Goal: Task Accomplishment & Management: Manage account settings

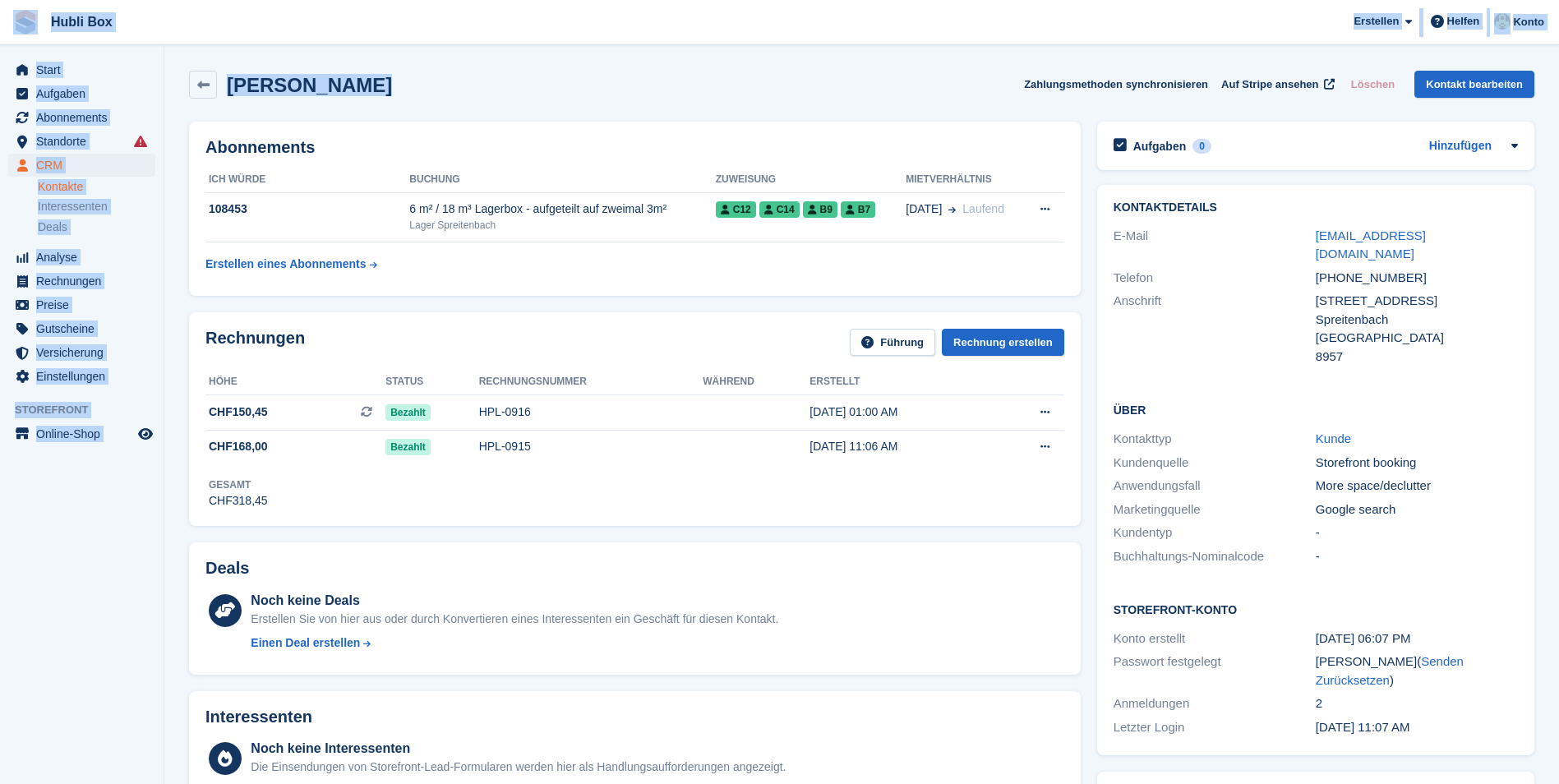
drag, startPoint x: 362, startPoint y: 95, endPoint x: 2, endPoint y: 25, distance: 366.7
click at [383, 98] on div "Hans Blättler Zahlungsmethoden synchronisieren Auf Stripe ansehen Löschen Konta…" at bounding box center [862, 87] width 1362 height 51
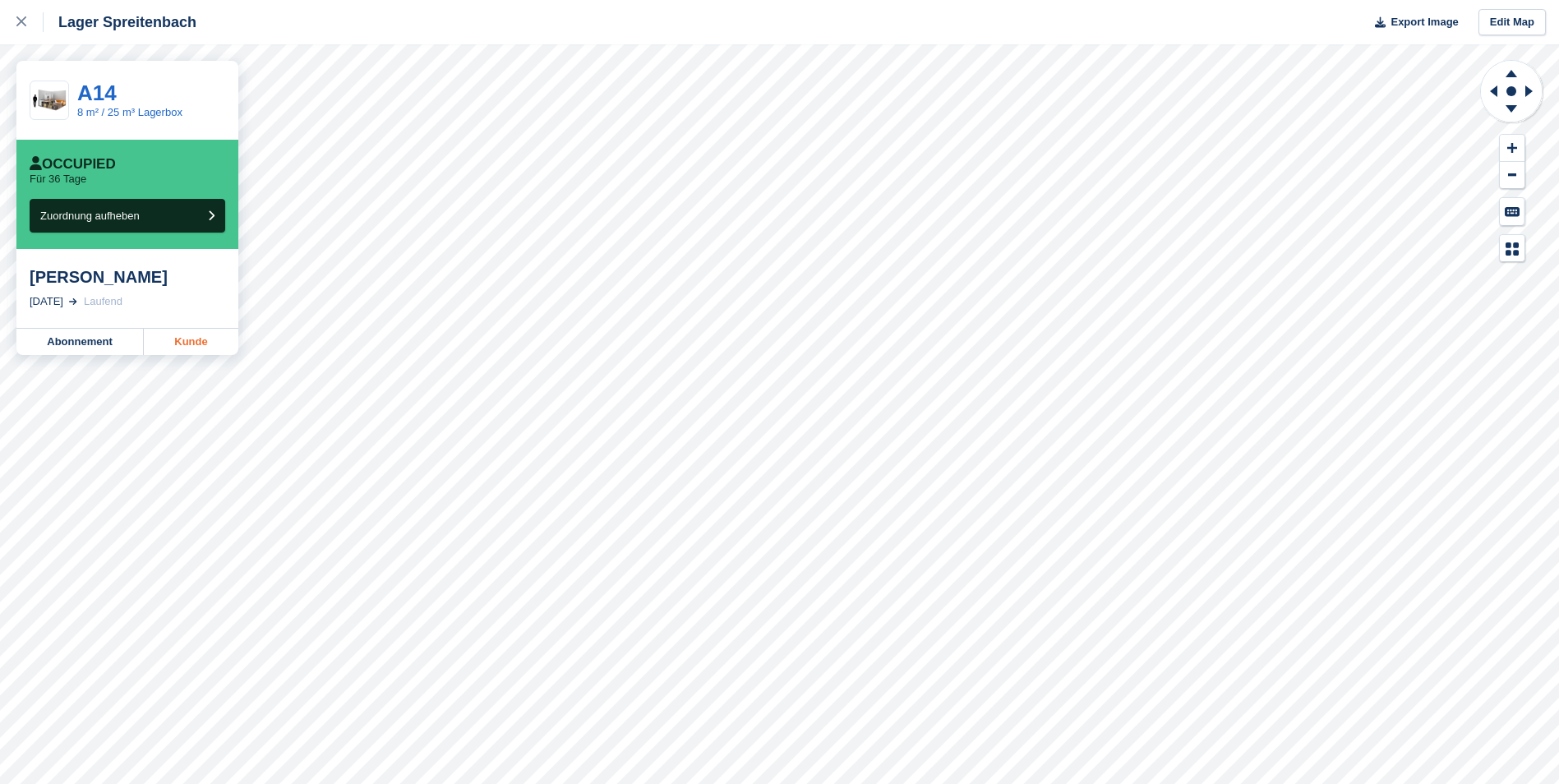
click at [169, 344] on link "Kunde" at bounding box center [191, 342] width 94 height 27
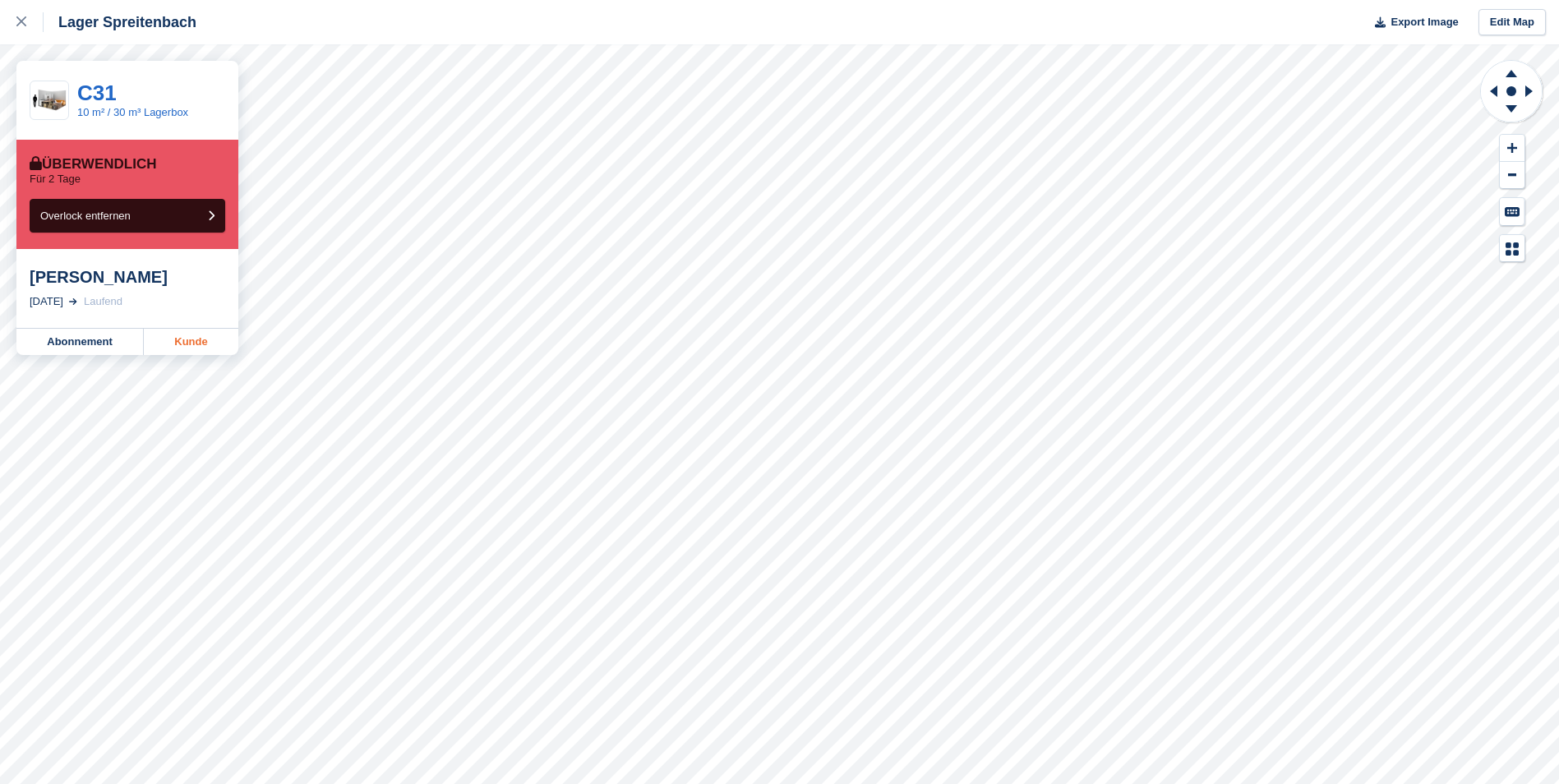
click at [200, 352] on link "Kunde" at bounding box center [191, 342] width 94 height 27
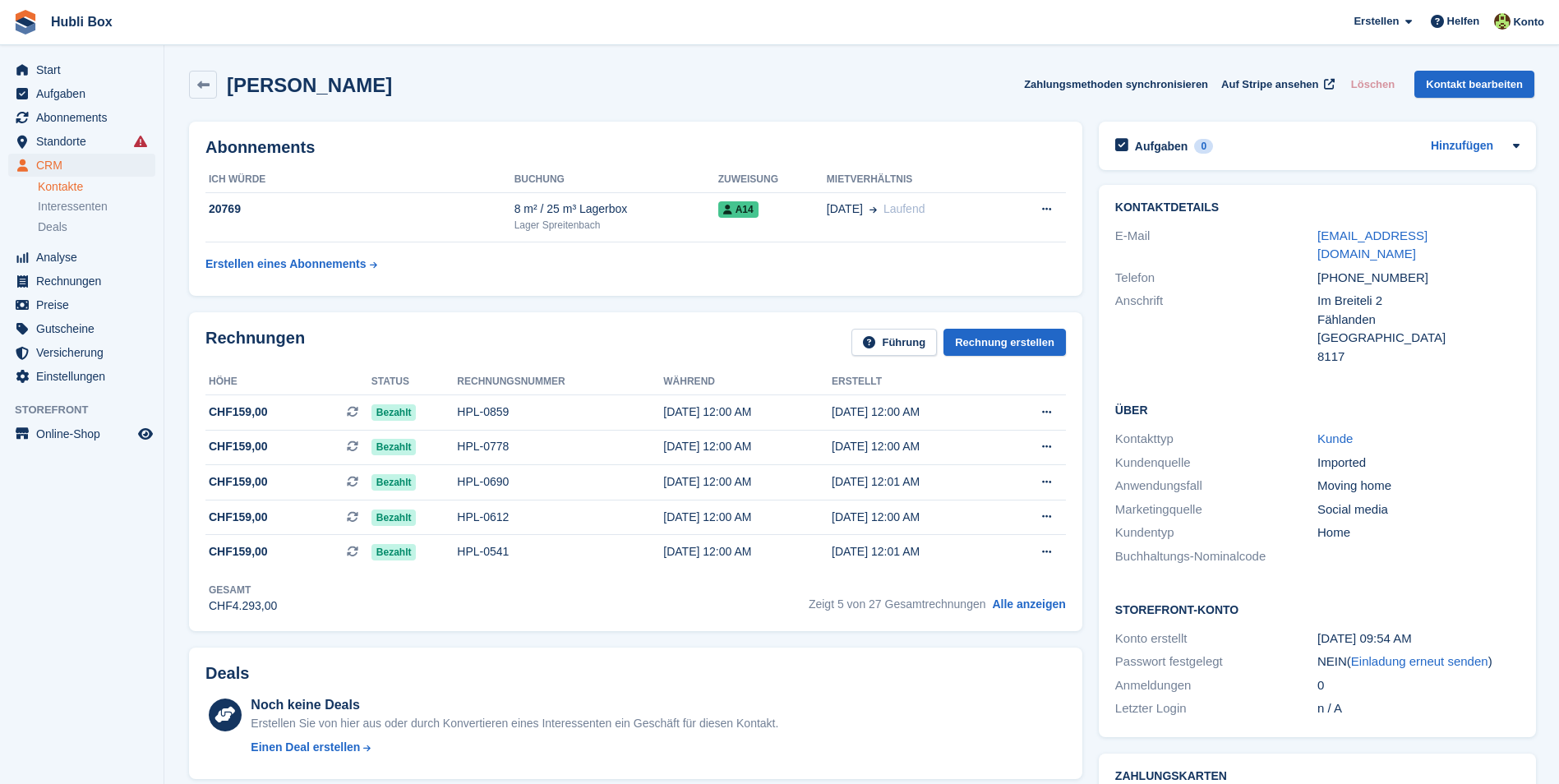
scroll to position [329, 0]
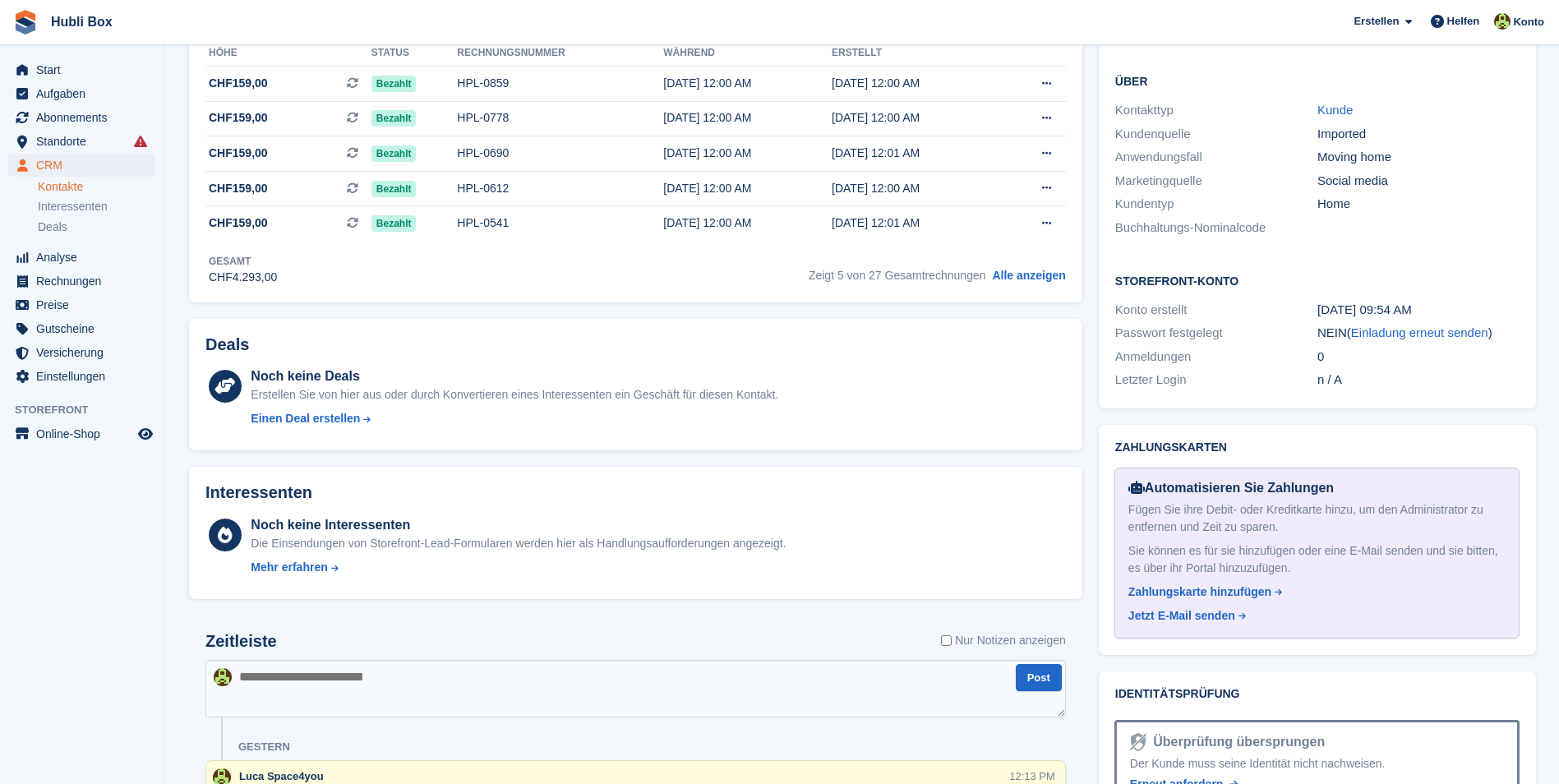
click at [414, 673] on textarea at bounding box center [635, 689] width 861 height 57
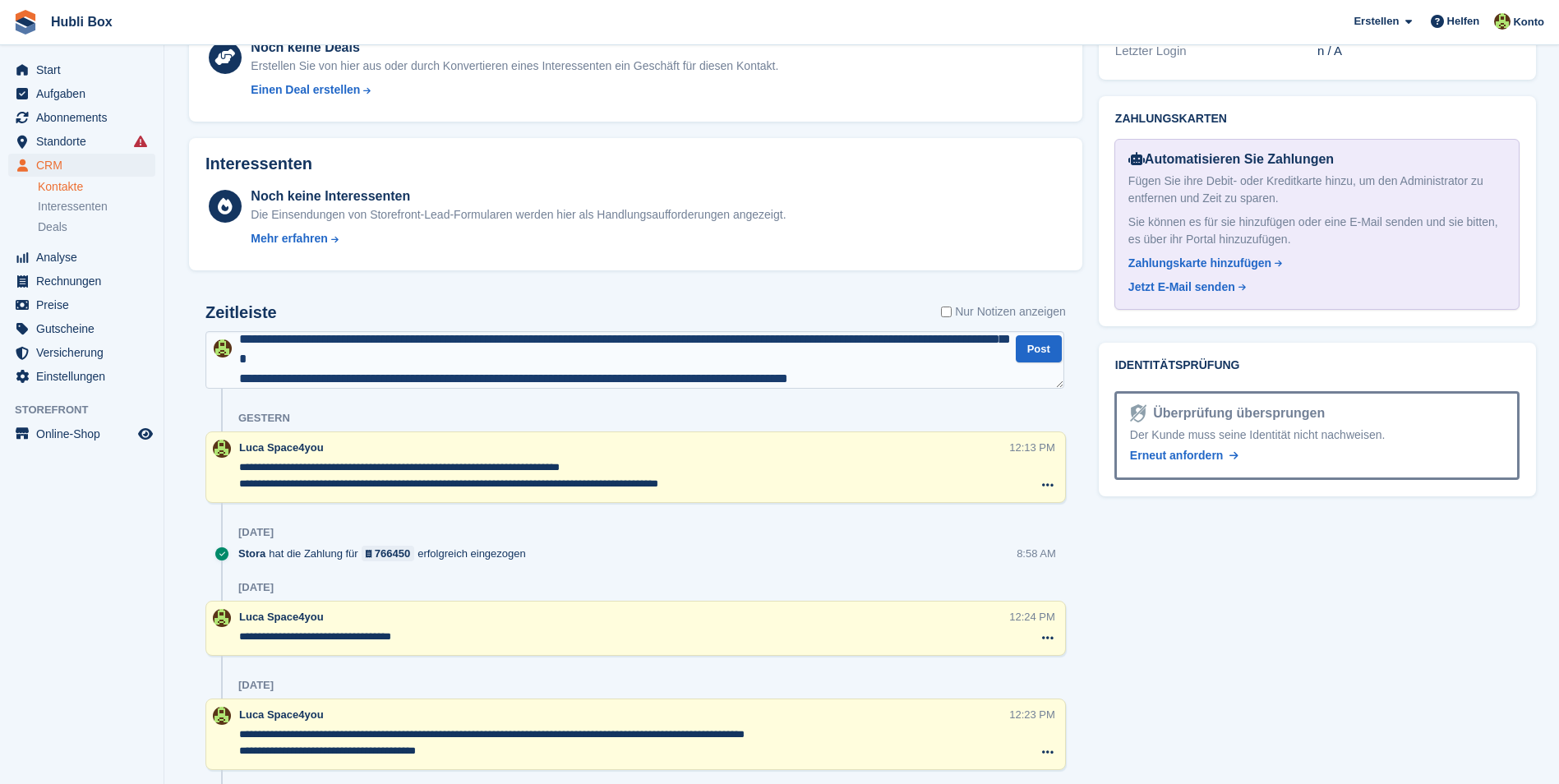
scroll to position [49, 0]
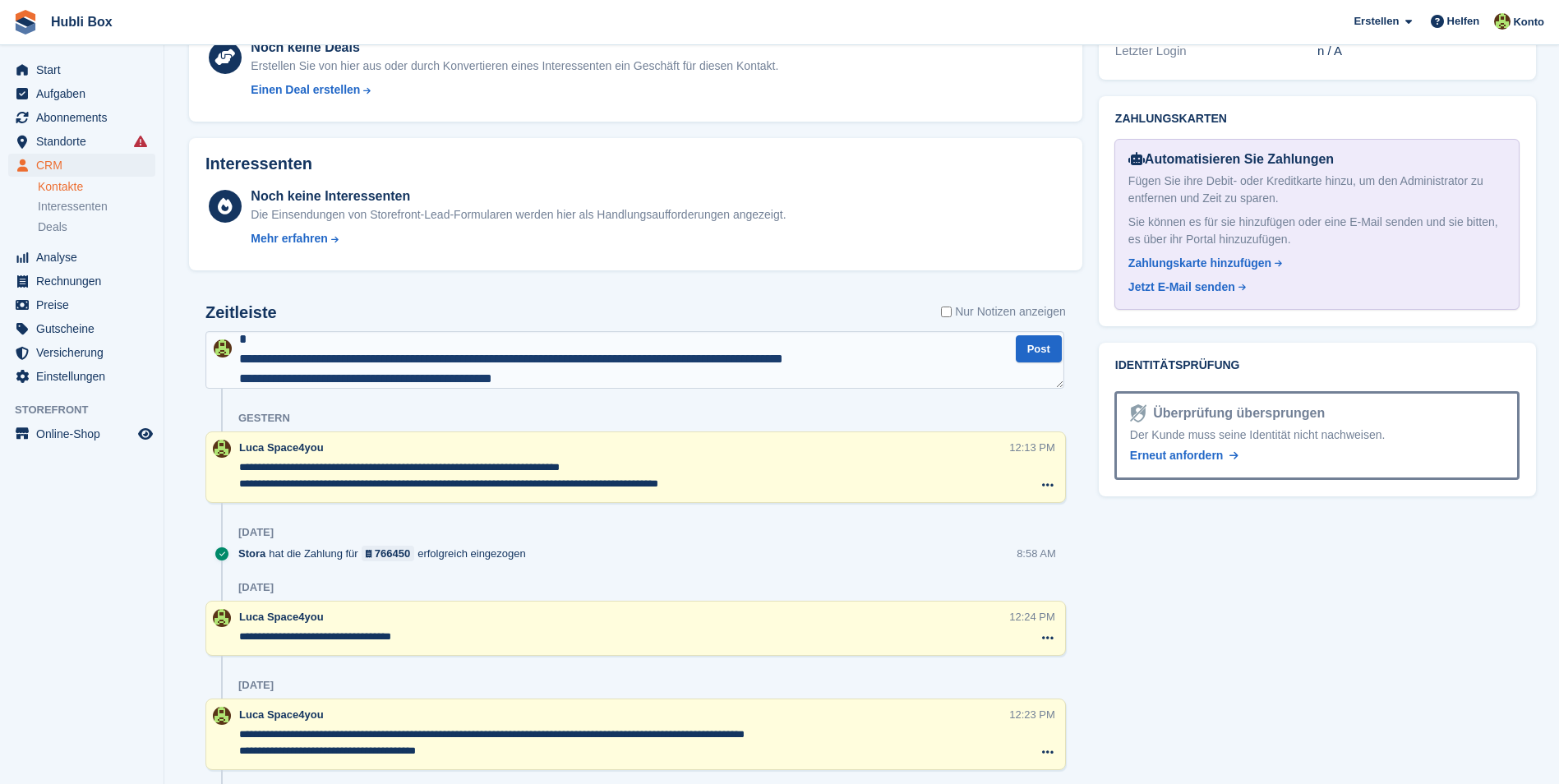
type textarea "**********"
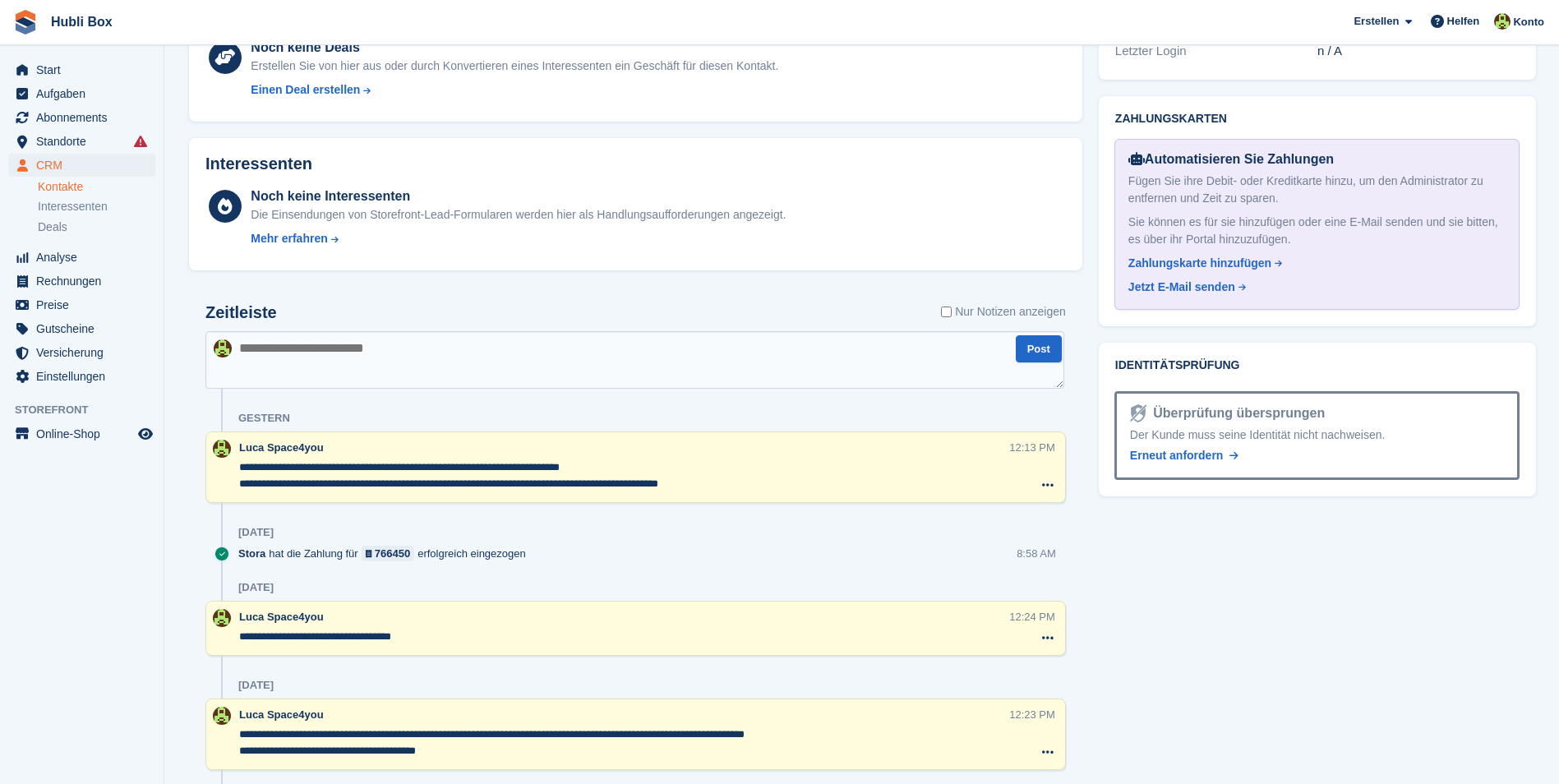
scroll to position [0, 0]
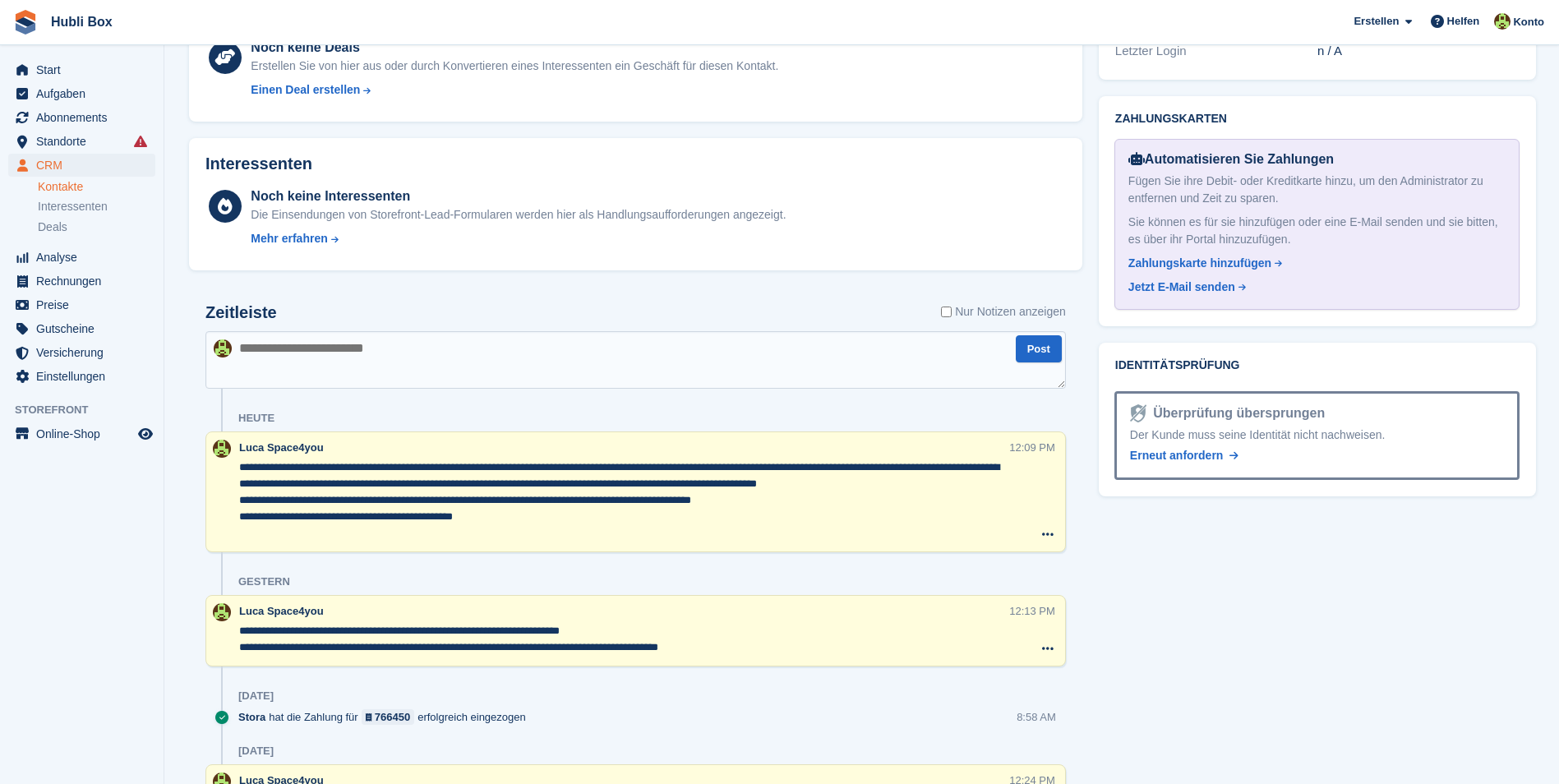
click at [86, 564] on aside "Start Aufgaben Abonnements Abonnements Abonnements Preiserhöhungen NEU Preiserh…" at bounding box center [81, 396] width 163 height 702
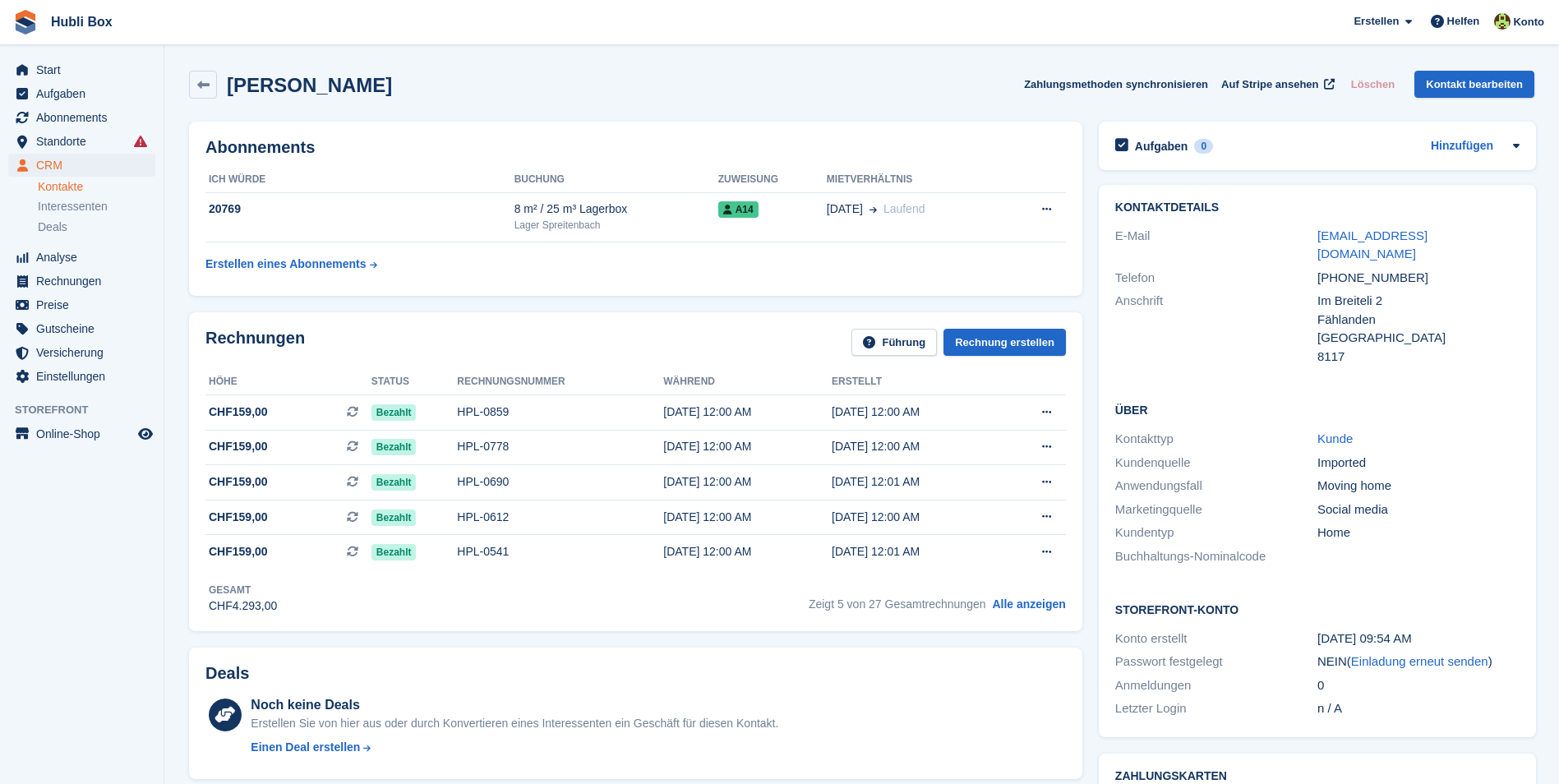
click at [520, 79] on div "Ludmila Braga Zahlungsmethoden synchronisieren Auf Stripe ansehen Löschen Konta…" at bounding box center [862, 84] width 1345 height 28
click at [413, 74] on div "Ludmila Braga Zahlungsmethoden synchronisieren Auf Stripe ansehen Löschen Konta…" at bounding box center [862, 84] width 1345 height 28
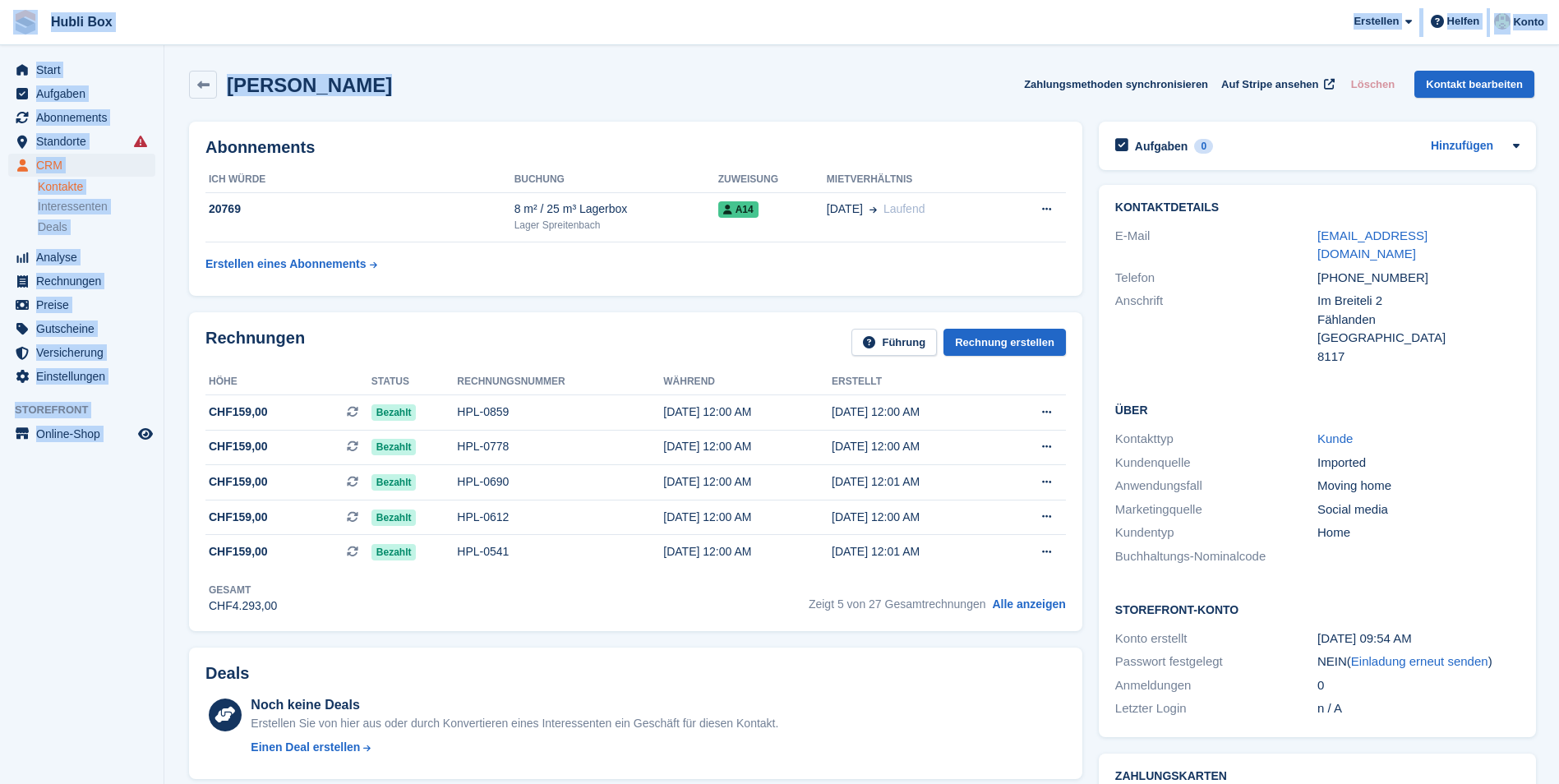
drag, startPoint x: 374, startPoint y: 90, endPoint x: 15, endPoint y: 25, distance: 364.8
click at [15, 25] on img at bounding box center [26, 22] width 25 height 25
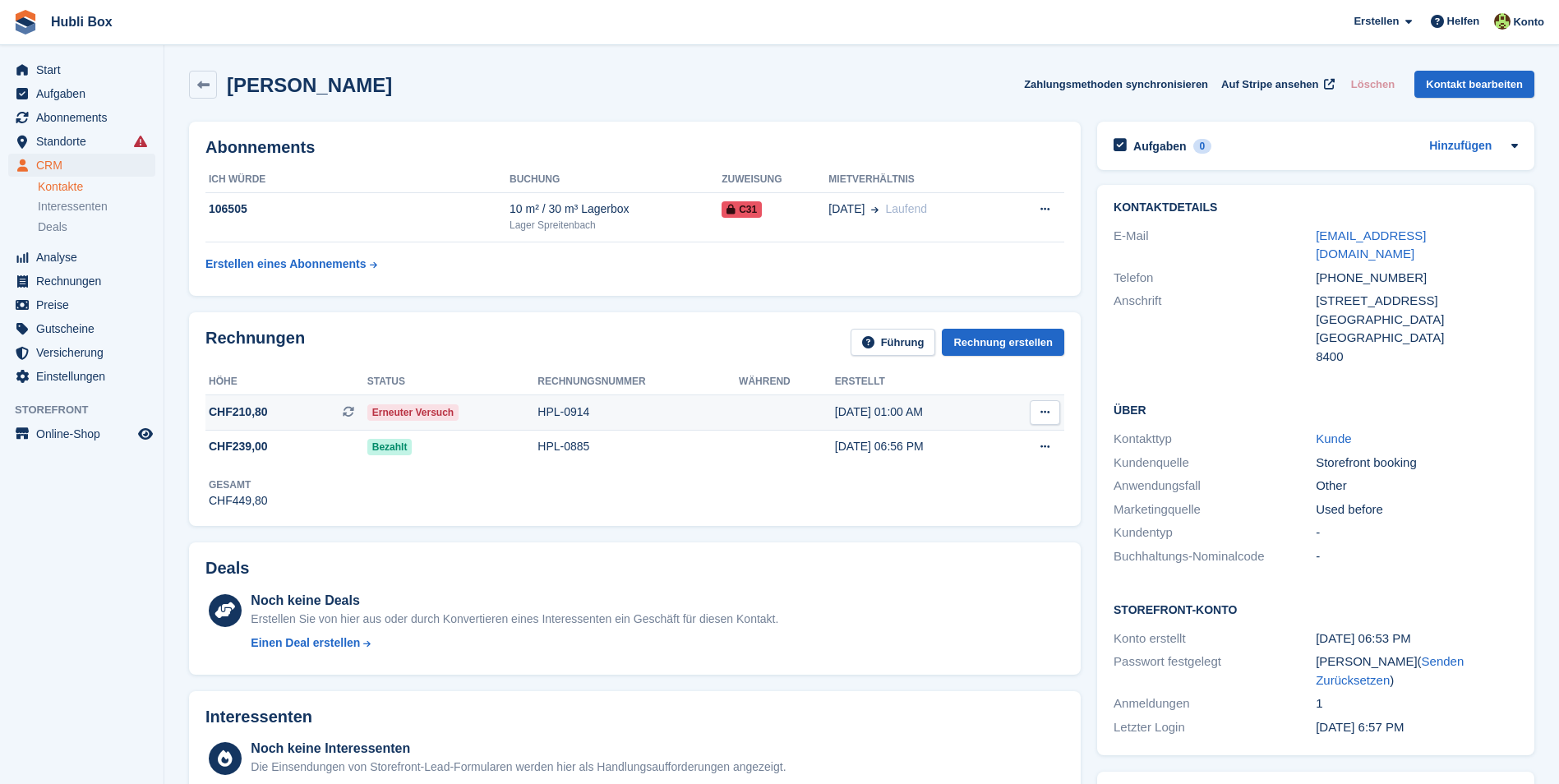
click at [276, 420] on span "CHF210,80 Dies ist eine wiederkehrende Abonnementrechnung." at bounding box center [286, 412] width 162 height 17
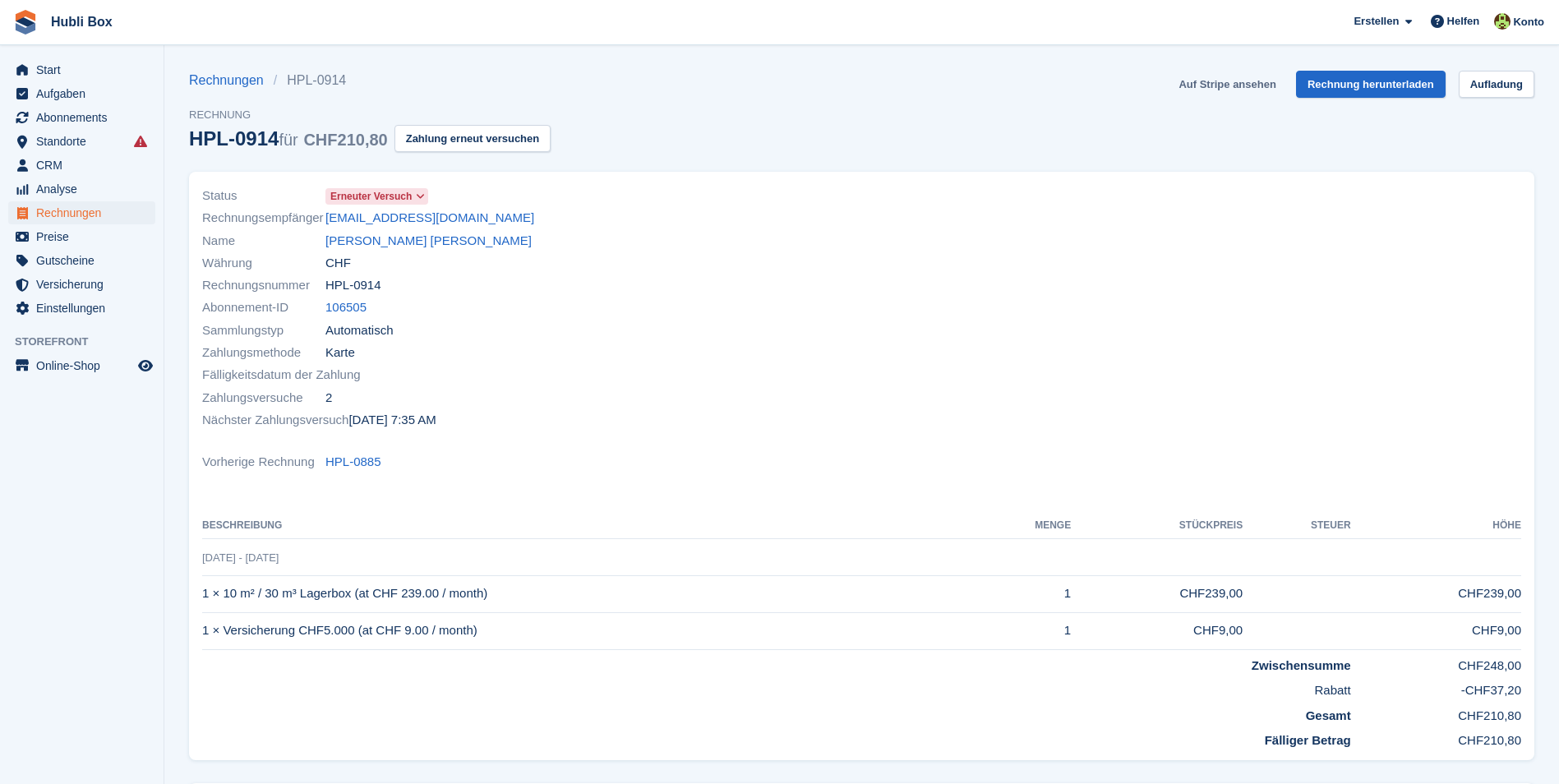
click at [1216, 87] on link "Auf Stripe ansehen" at bounding box center [1226, 84] width 110 height 27
click at [386, 239] on link "[PERSON_NAME] [PERSON_NAME]" at bounding box center [428, 241] width 206 height 19
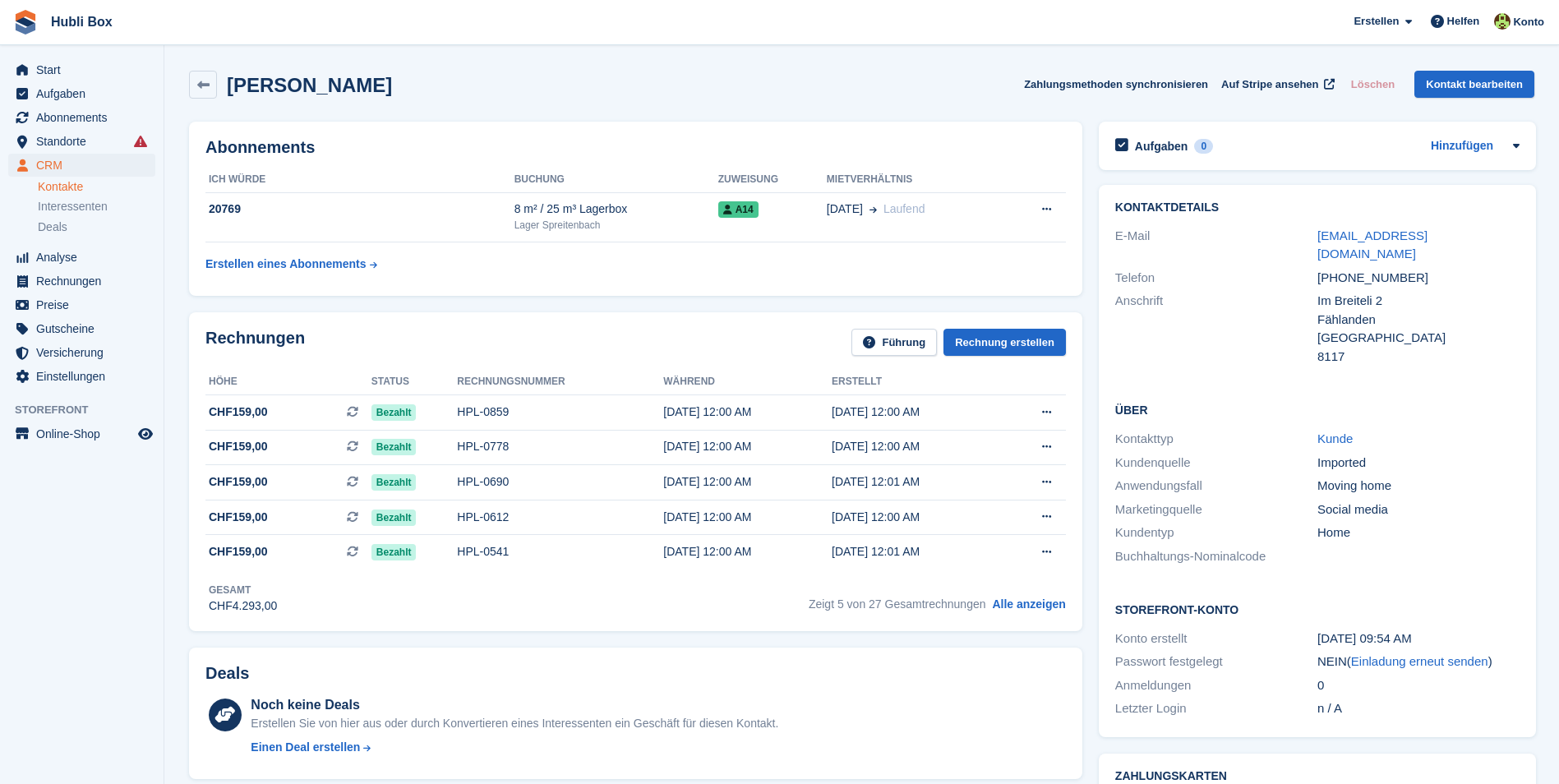
click at [435, 87] on div "Ludmila Braga Zahlungsmethoden synchronisieren Auf Stripe ansehen Löschen Konta…" at bounding box center [862, 84] width 1345 height 28
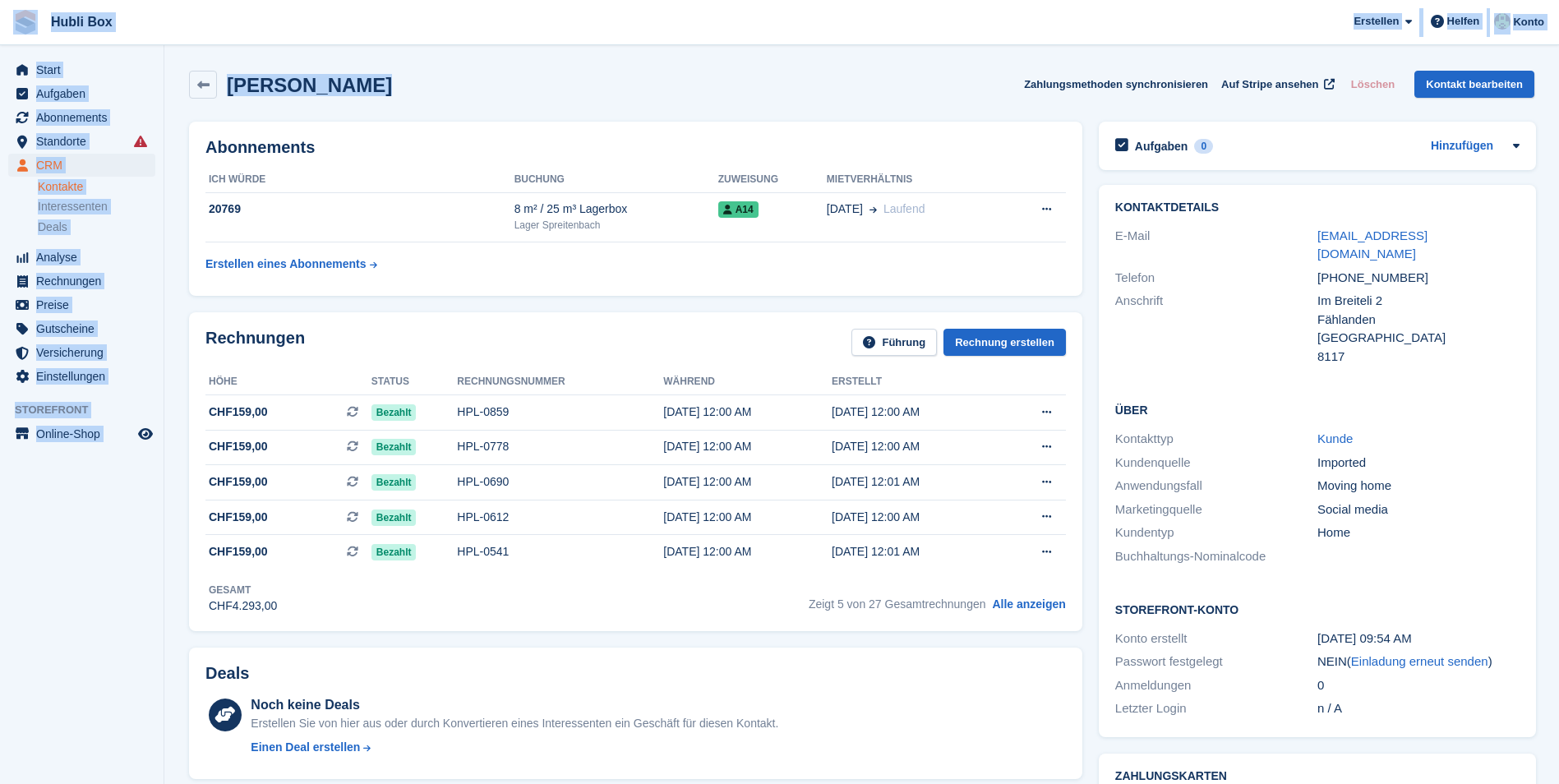
drag, startPoint x: 380, startPoint y: 73, endPoint x: 8, endPoint y: 16, distance: 376.3
click at [207, 31] on span "Hubli Box Erstellen Abonnement Rechnung Kontakt Deal Rabatt Seite Helfen Chat-S…" at bounding box center [780, 22] width 1559 height 45
drag, startPoint x: 367, startPoint y: 78, endPoint x: 9, endPoint y: 25, distance: 361.9
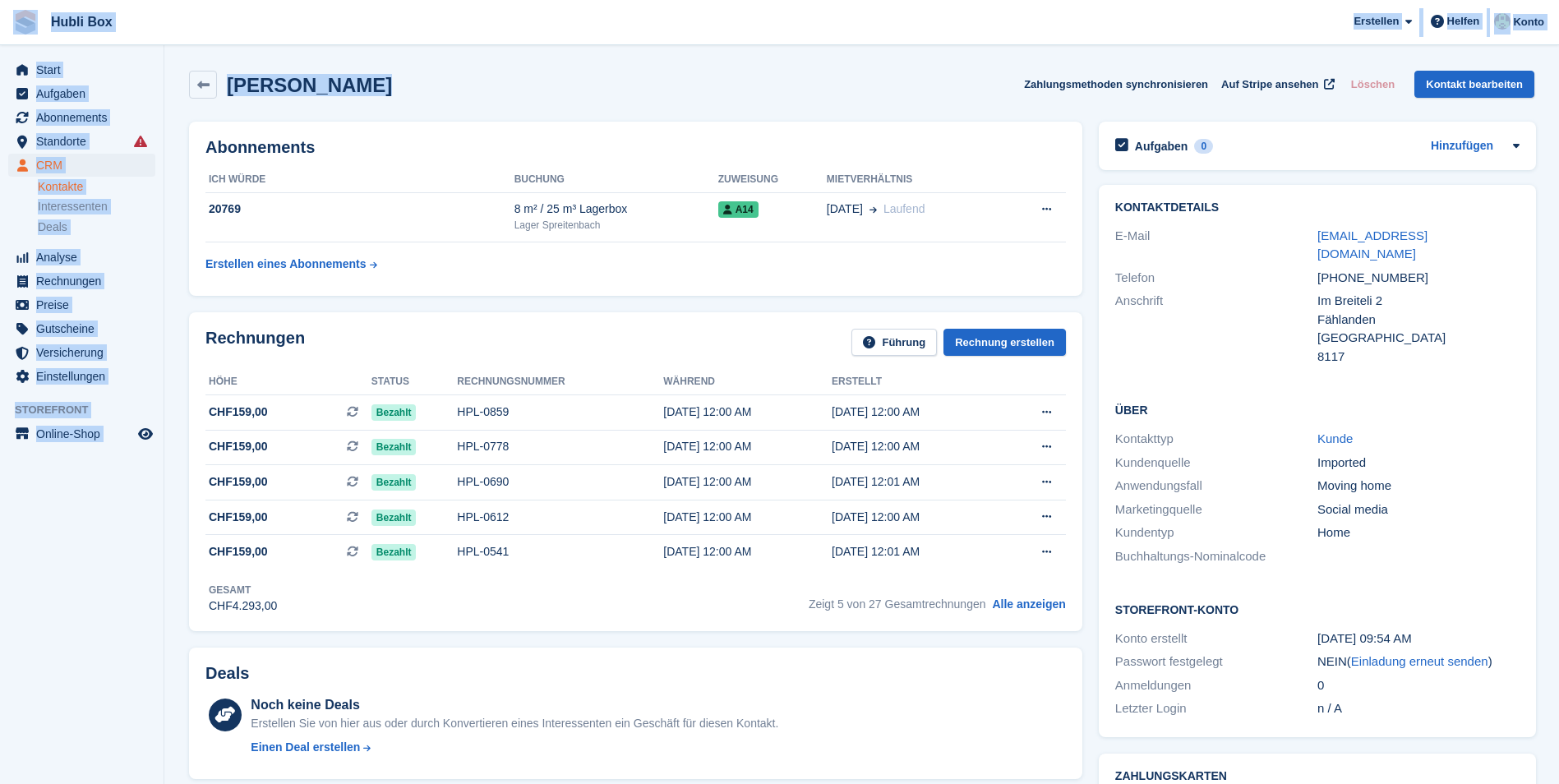
click at [350, 74] on h2 "Ludmila Braga" at bounding box center [309, 85] width 165 height 22
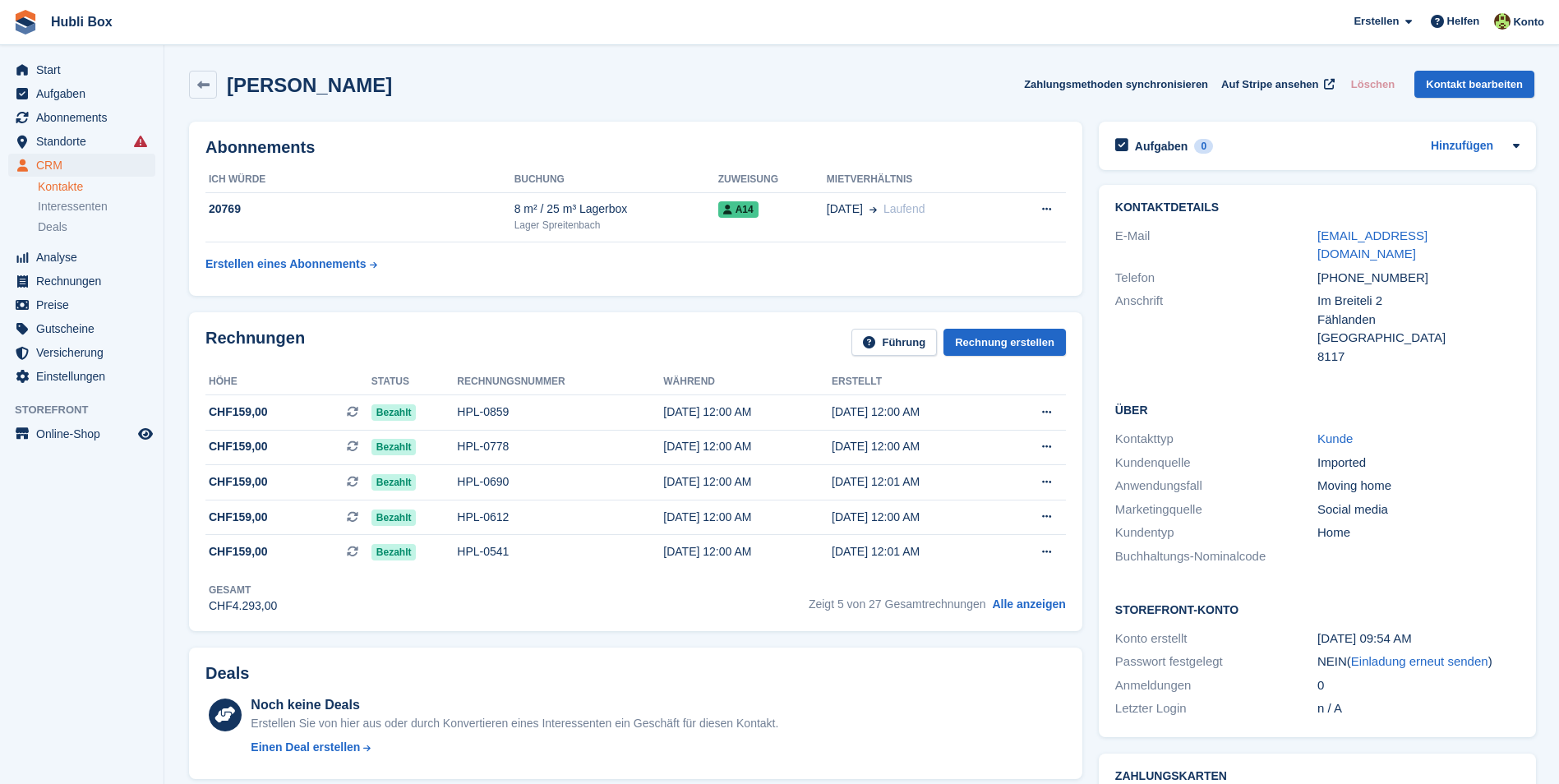
click at [385, 70] on div "Ludmila Braga Zahlungsmethoden synchronisieren Auf Stripe ansehen Löschen Konta…" at bounding box center [862, 87] width 1362 height 51
click at [270, 94] on h2 "Ludmila Braga" at bounding box center [309, 85] width 165 height 22
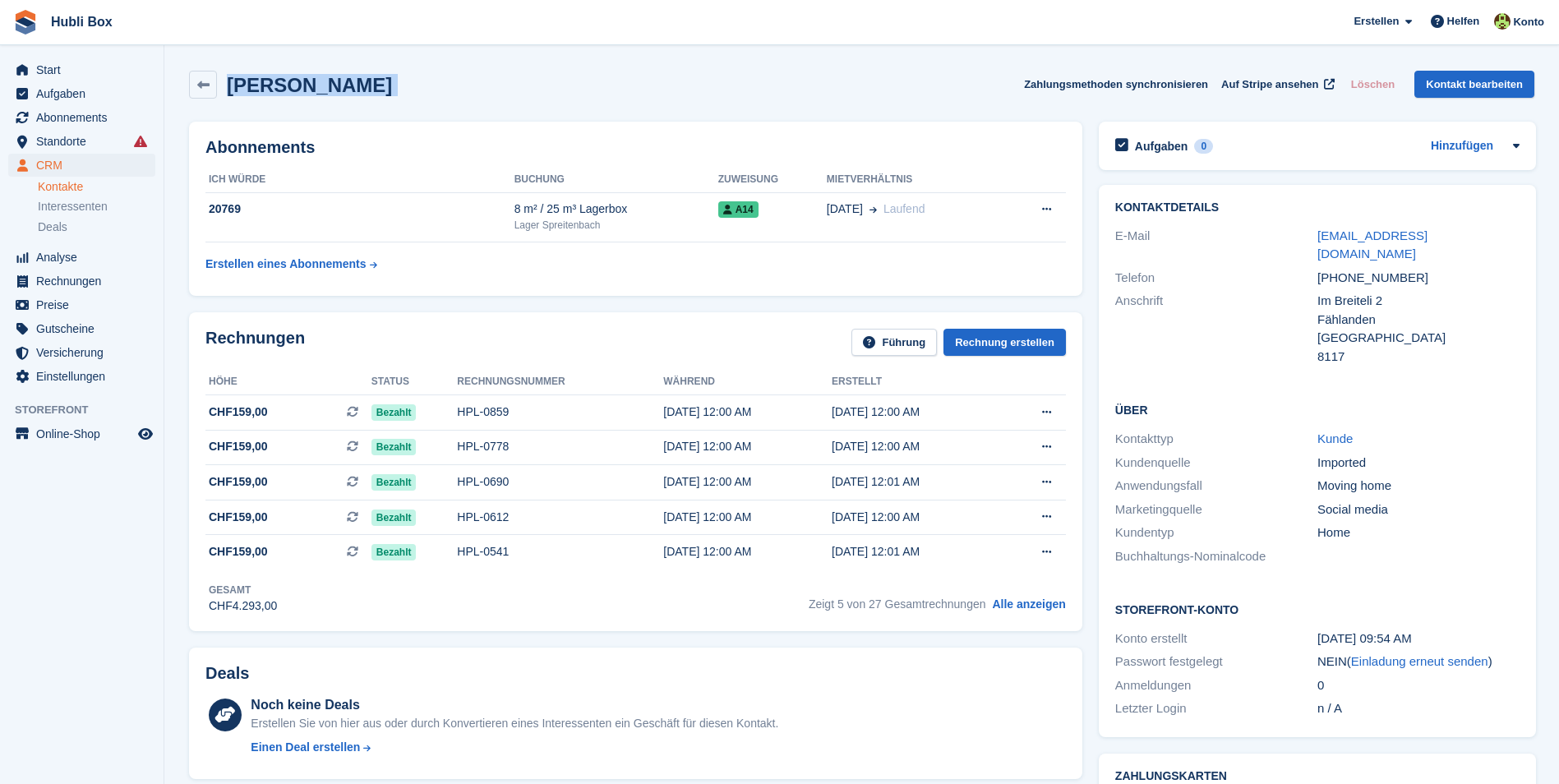
click at [270, 94] on h2 "Ludmila Braga" at bounding box center [309, 85] width 165 height 22
click at [402, 101] on div "Ludmila Braga Zahlungsmethoden synchronisieren Auf Stripe ansehen Löschen Konta…" at bounding box center [862, 87] width 1362 height 51
click at [417, 89] on div "Ludmila Braga Zahlungsmethoden synchronisieren Auf Stripe ansehen Löschen Konta…" at bounding box center [862, 84] width 1345 height 28
click at [357, 87] on div "Ludmila Braga Zahlungsmethoden synchronisieren Auf Stripe ansehen Löschen Konta…" at bounding box center [862, 84] width 1345 height 28
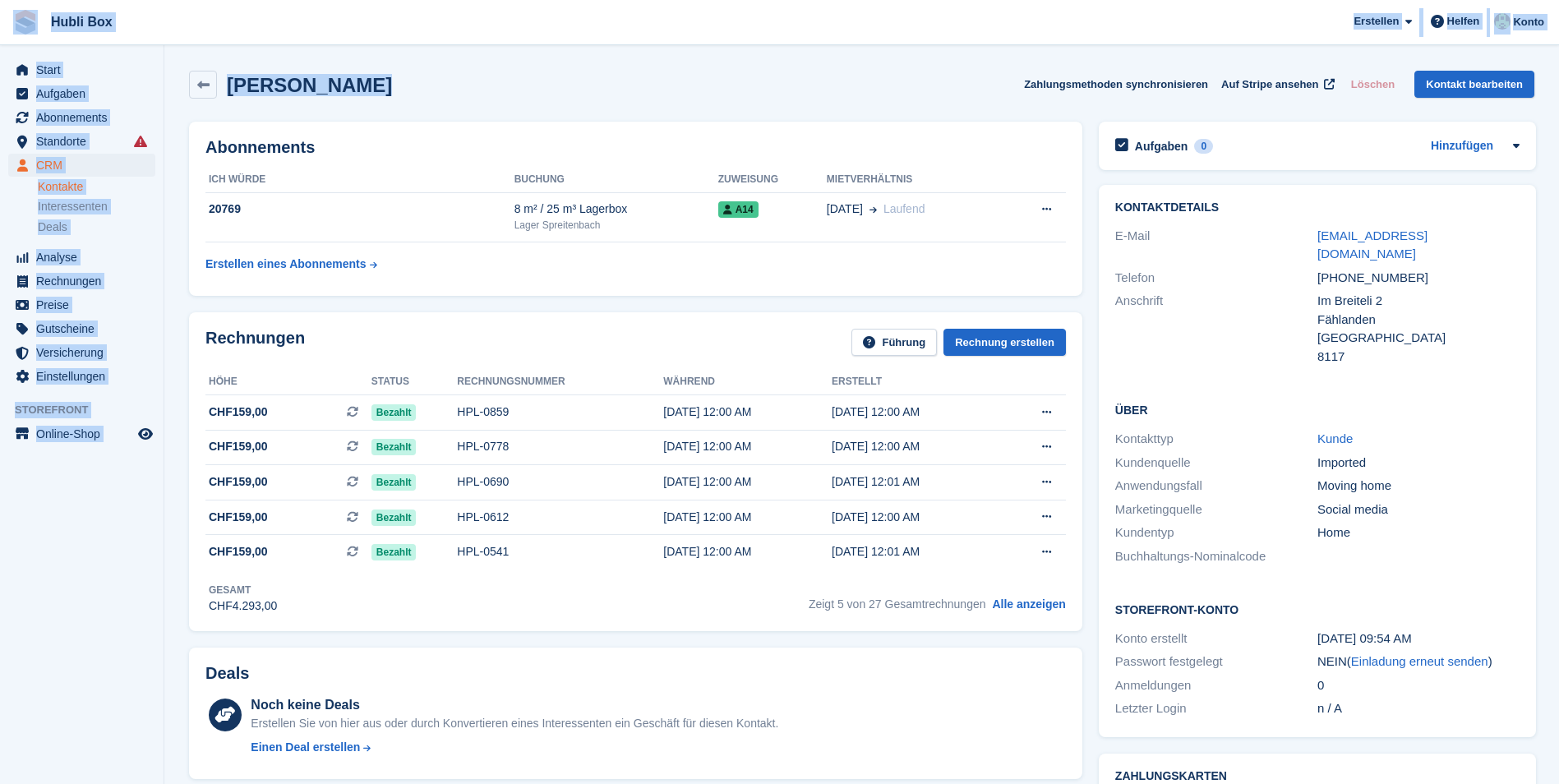
drag, startPoint x: 353, startPoint y: 88, endPoint x: 22, endPoint y: 35, distance: 335.2
click at [389, 82] on div "Ludmila Braga Zahlungsmethoden synchronisieren Auf Stripe ansehen Löschen Konta…" at bounding box center [862, 84] width 1345 height 28
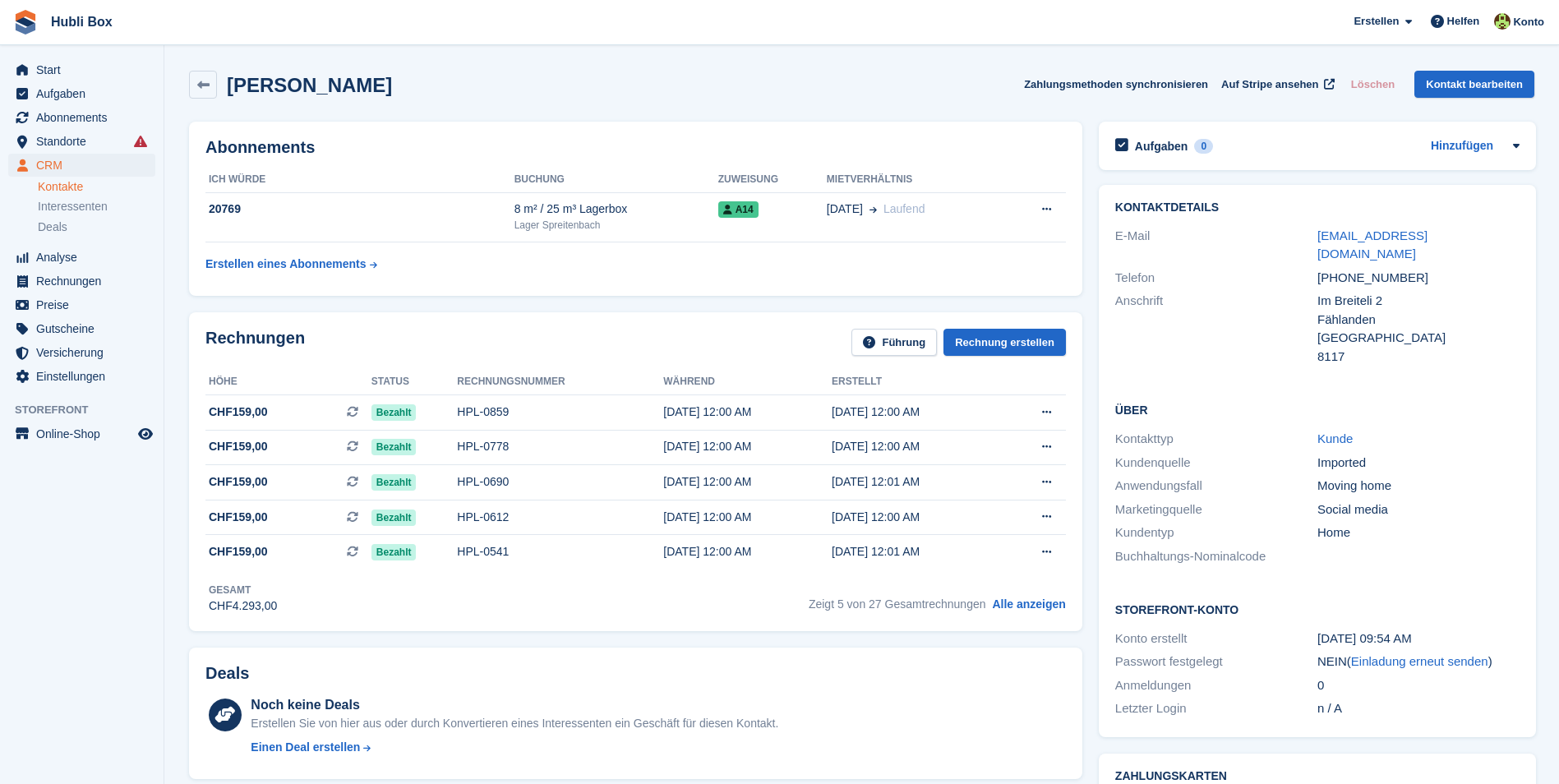
click at [389, 82] on div "Ludmila Braga Zahlungsmethoden synchronisieren Auf Stripe ansehen Löschen Konta…" at bounding box center [862, 84] width 1345 height 28
